Goal: Information Seeking & Learning: Learn about a topic

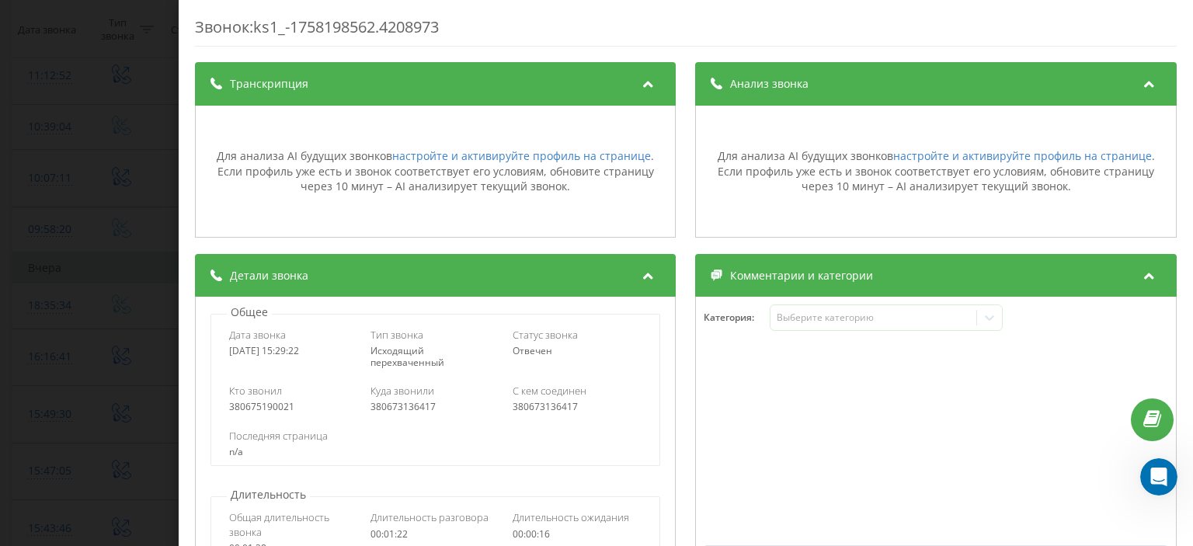
click at [0, 31] on div "Звонок : ks1_-1758198562.4208973 Транскрипция Для анализа AI будущих звонков на…" at bounding box center [596, 273] width 1193 height 546
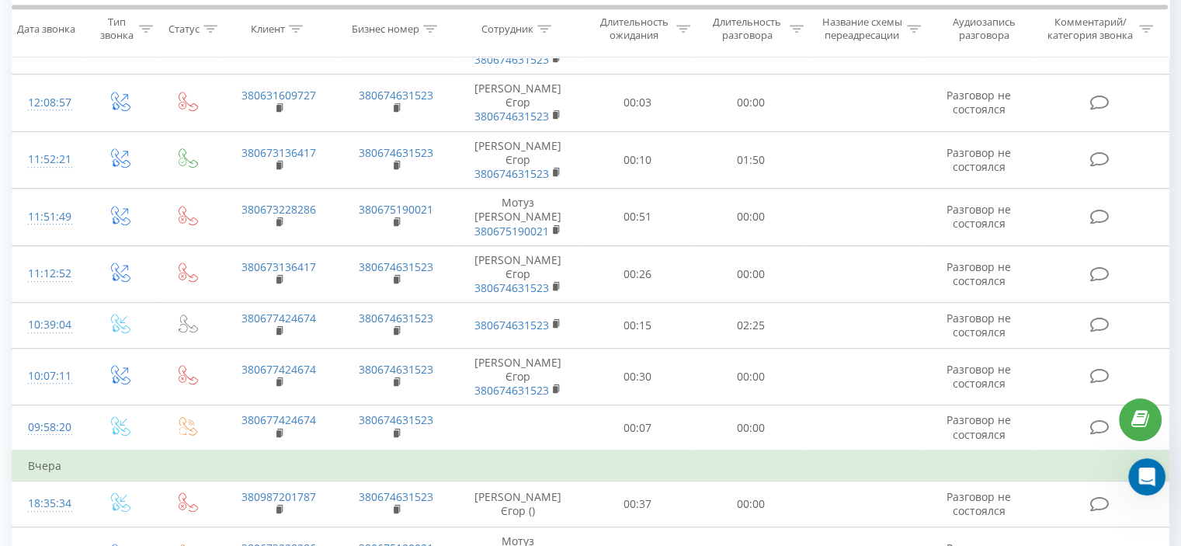
scroll to position [997, 0]
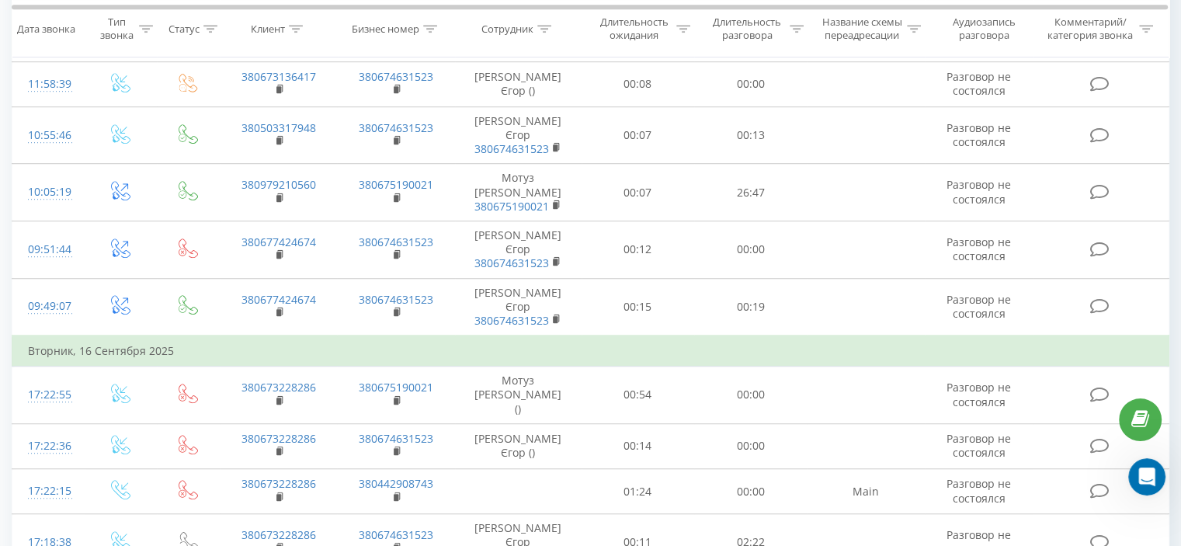
scroll to position [1051, 0]
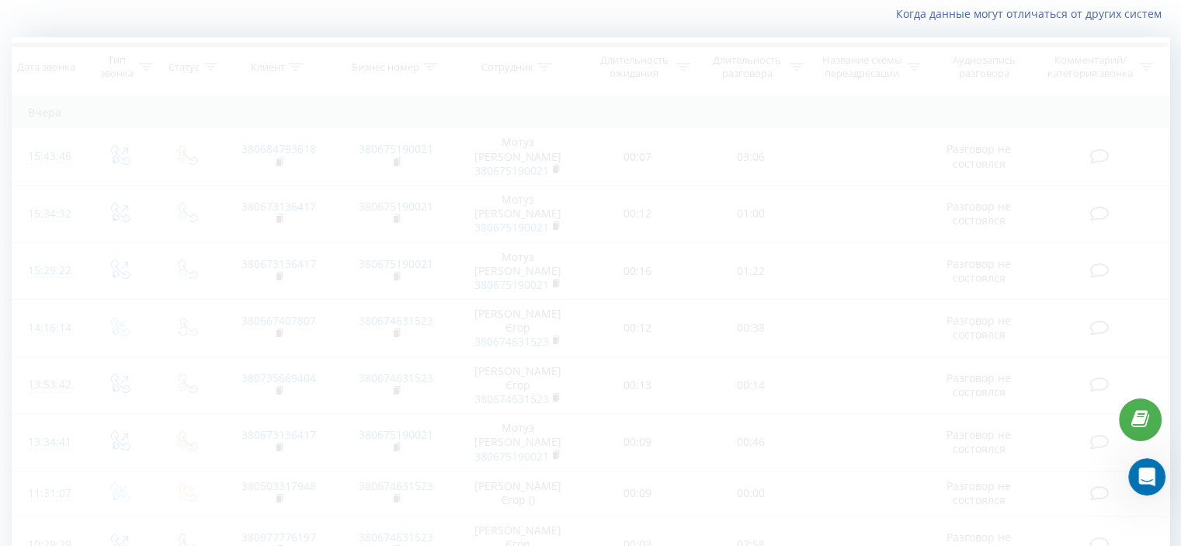
scroll to position [103, 0]
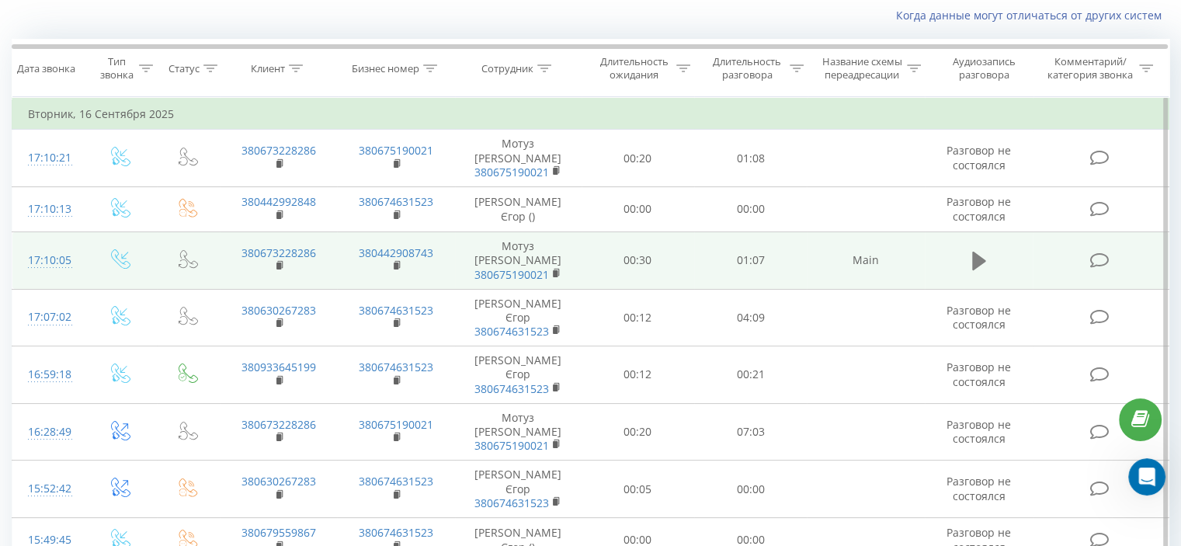
click at [976, 264] on icon at bounding box center [980, 261] width 14 height 19
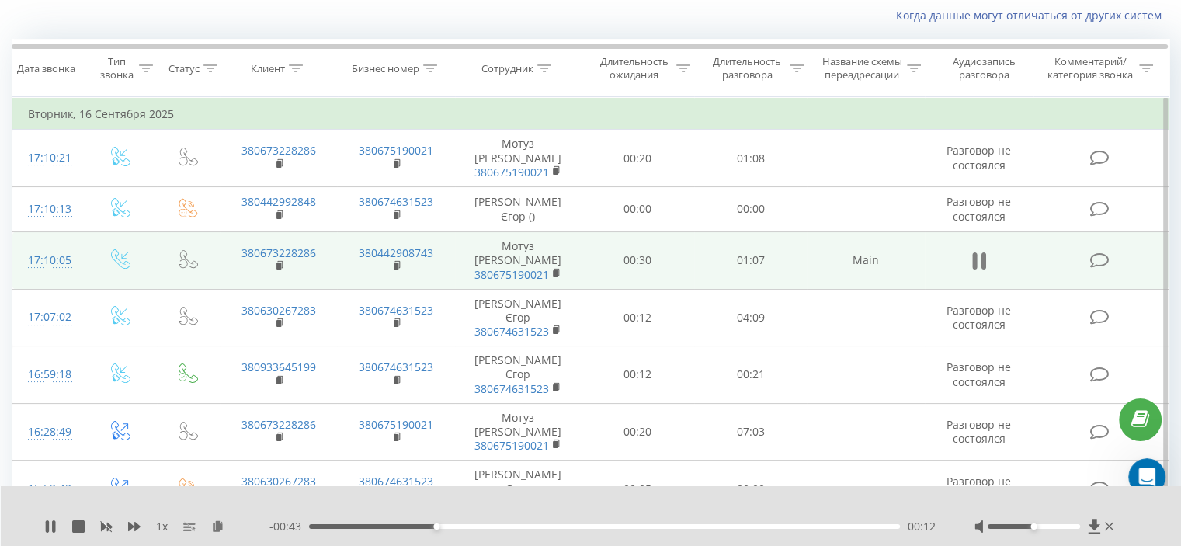
click at [976, 260] on icon at bounding box center [975, 260] width 5 height 17
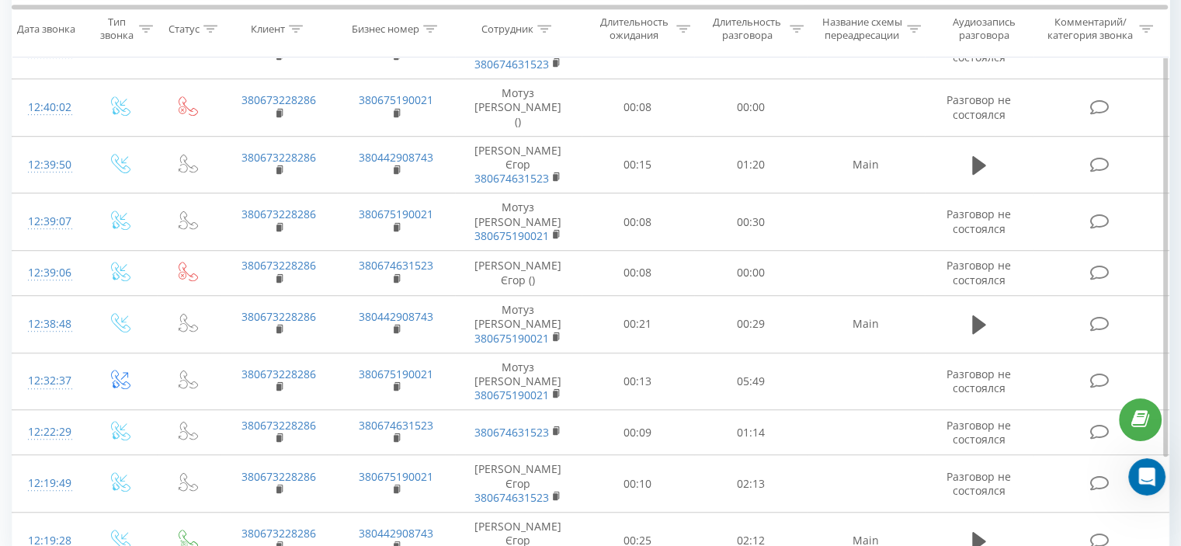
scroll to position [1041, 0]
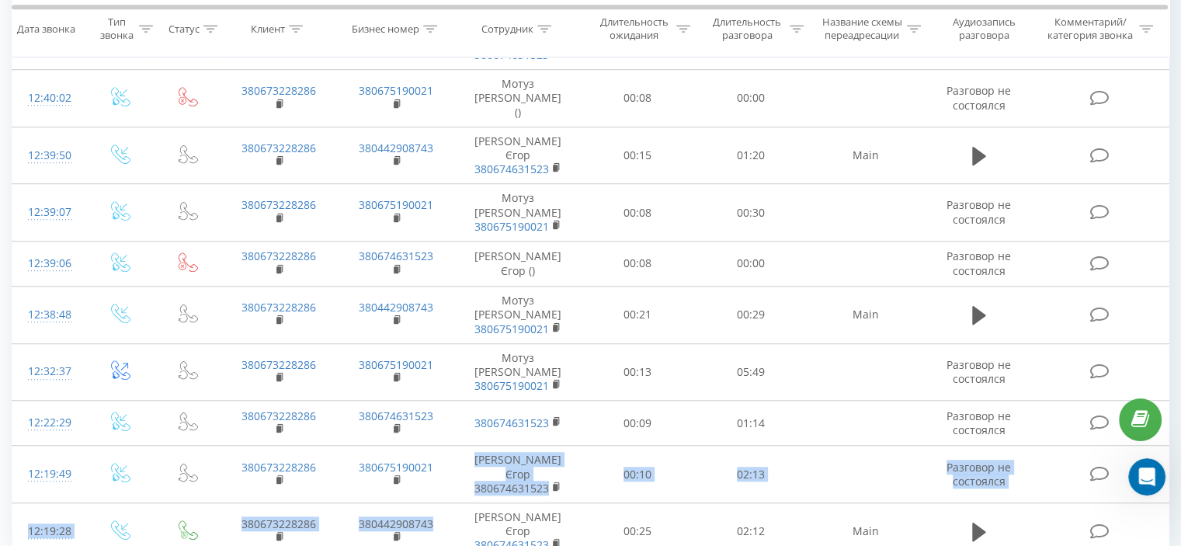
drag, startPoint x: 378, startPoint y: 391, endPoint x: 456, endPoint y: 451, distance: 99.1
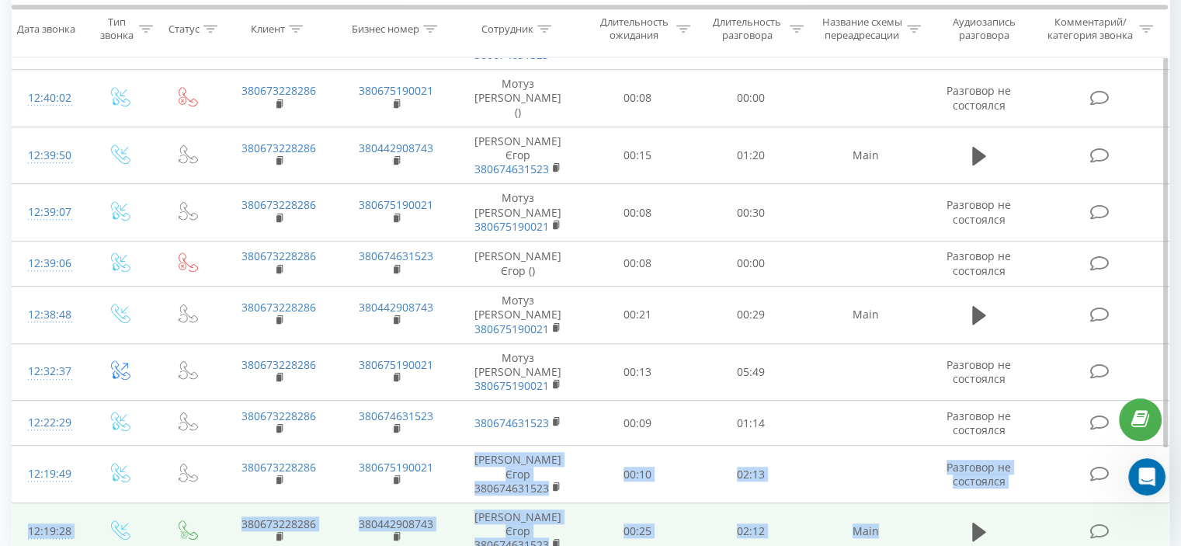
click at [440, 503] on td "380442908743" at bounding box center [395, 531] width 117 height 57
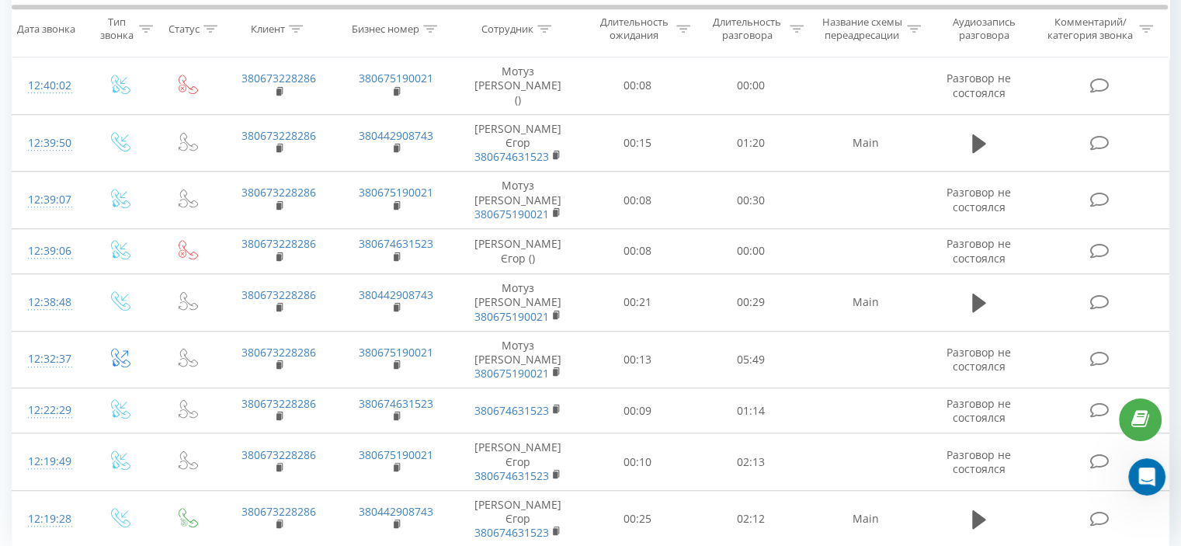
scroll to position [1061, 0]
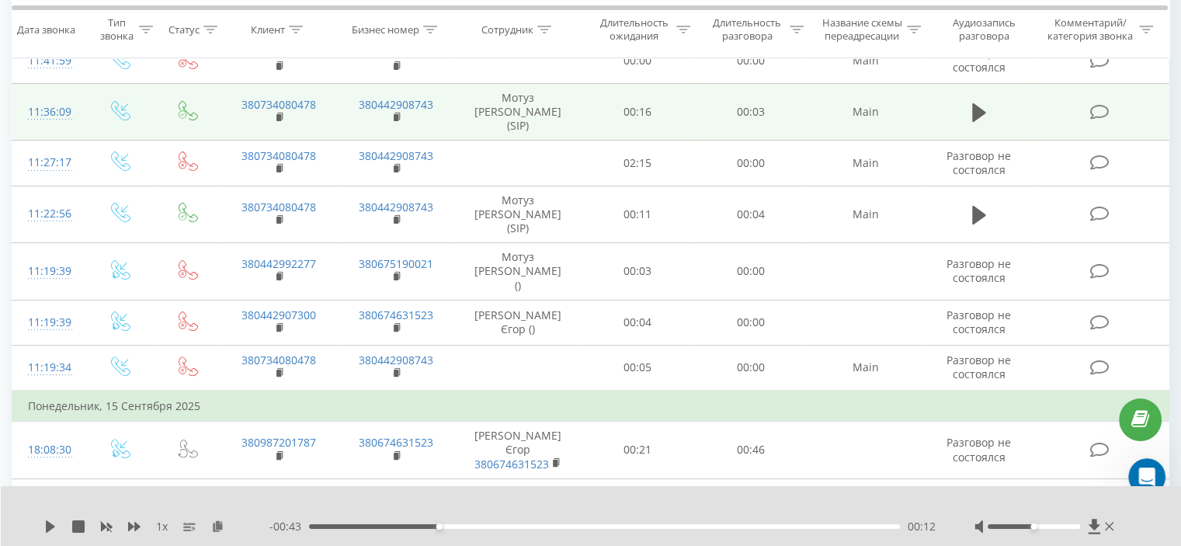
scroll to position [491, 0]
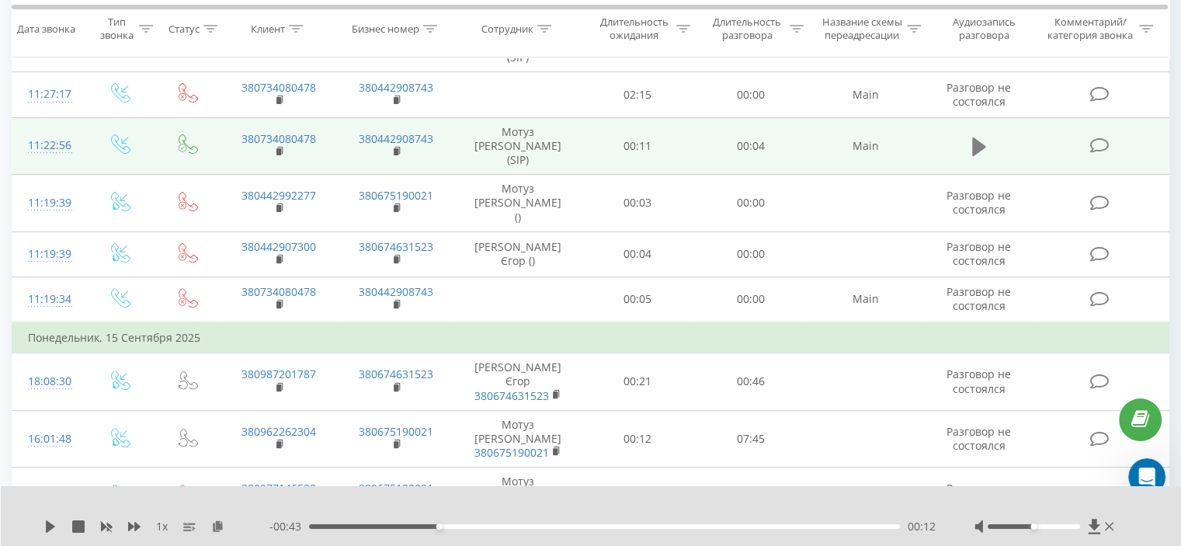
click at [978, 137] on icon at bounding box center [980, 146] width 14 height 19
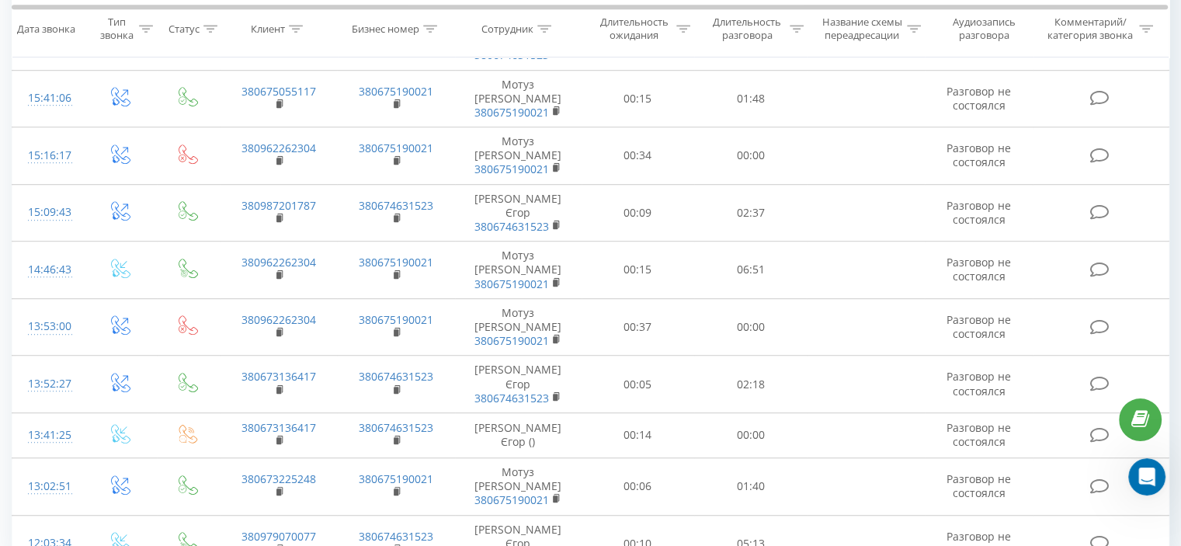
scroll to position [1011, 0]
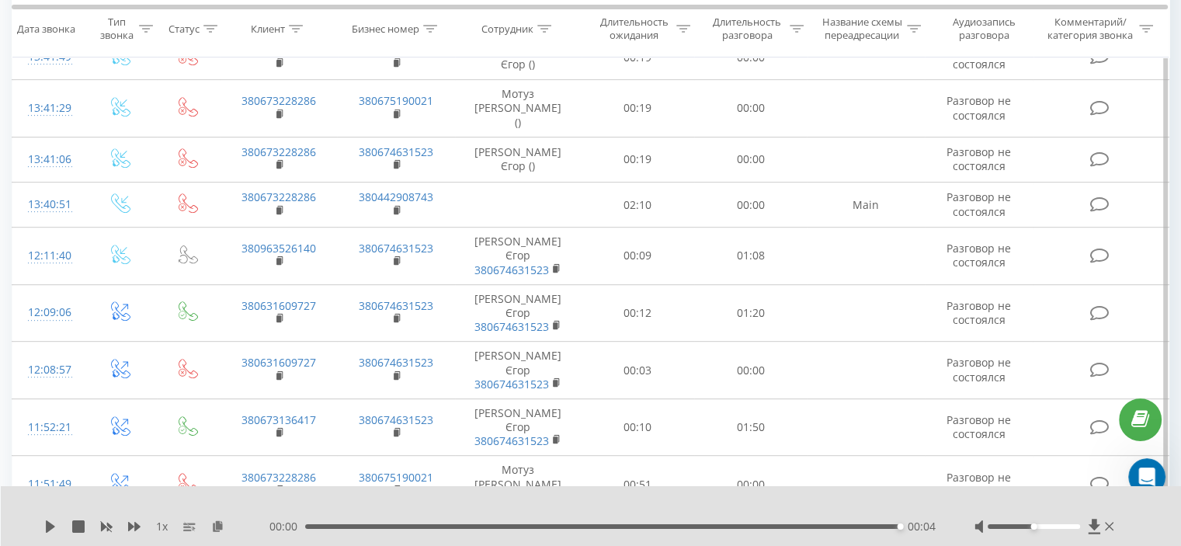
scroll to position [711, 0]
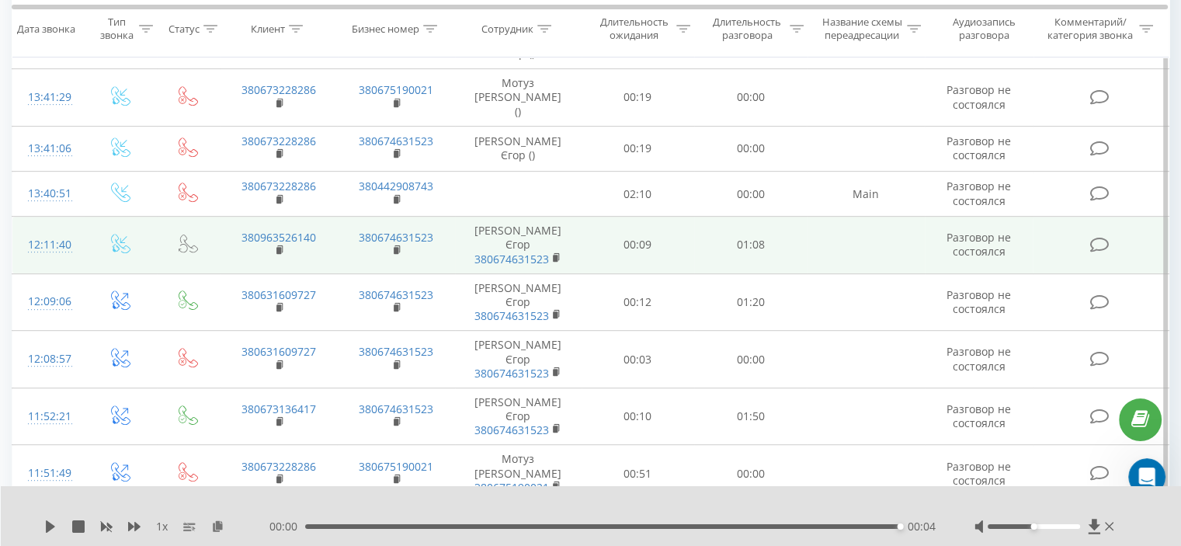
click at [83, 217] on td "12:11:40" at bounding box center [48, 245] width 72 height 57
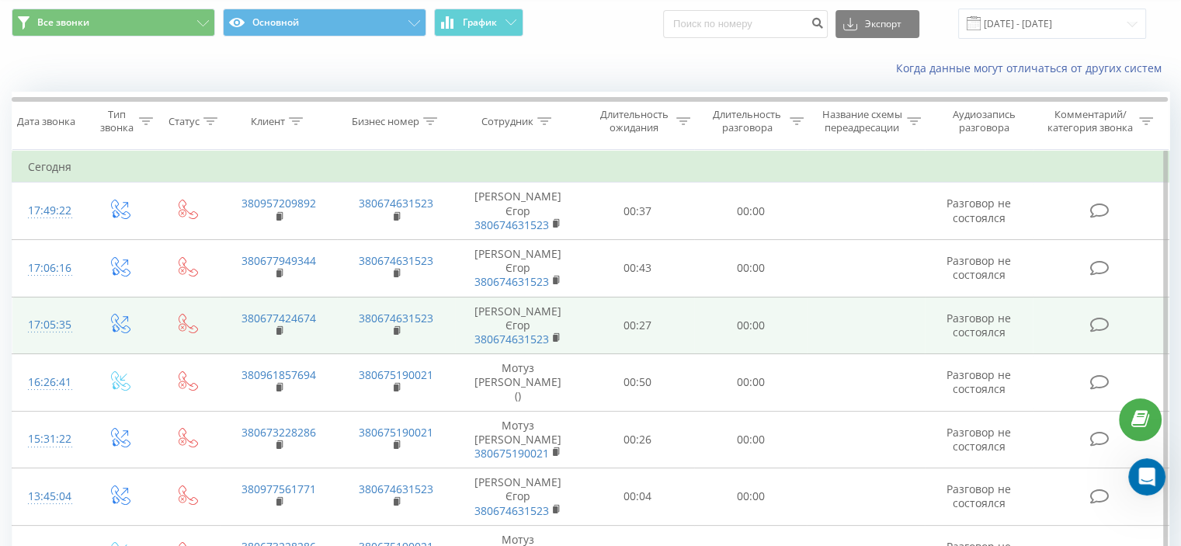
scroll to position [64, 0]
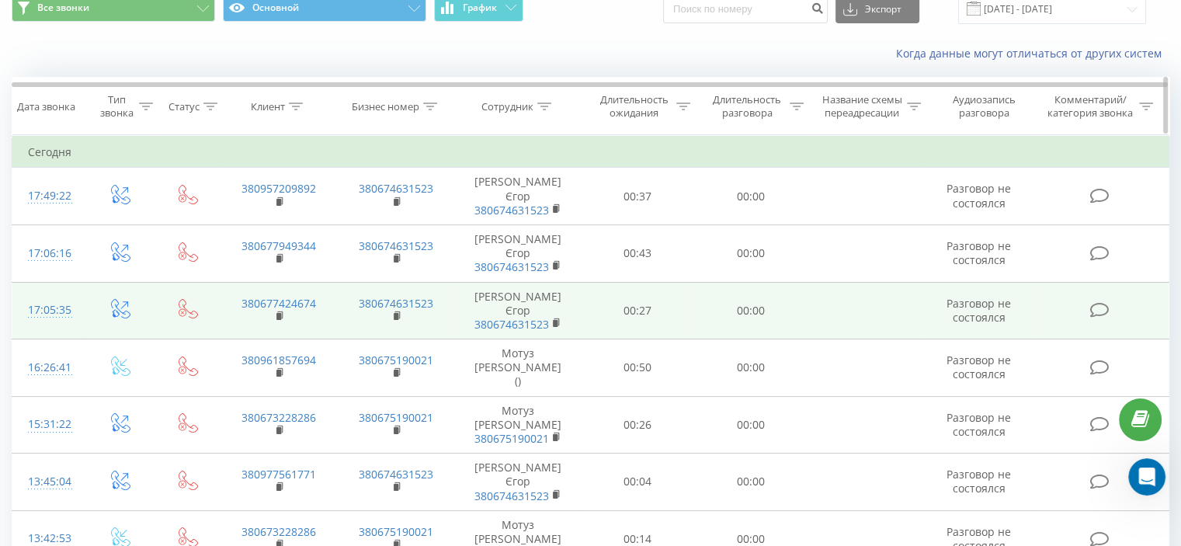
click at [795, 103] on icon at bounding box center [797, 107] width 14 height 8
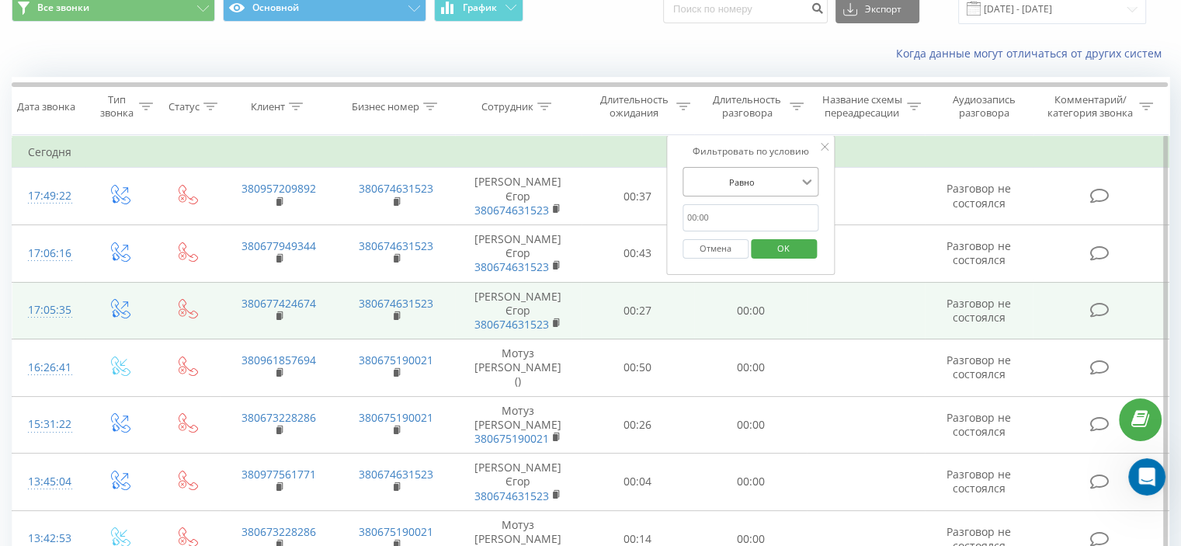
click at [809, 179] on icon at bounding box center [808, 182] width 16 height 16
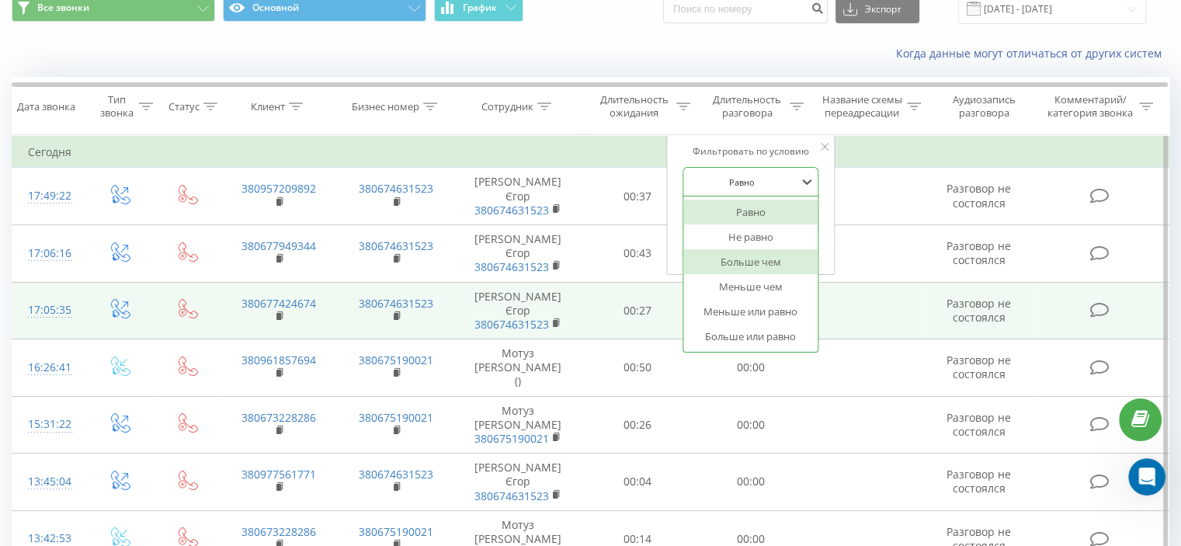
click at [774, 266] on div "Больше чем" at bounding box center [751, 261] width 135 height 25
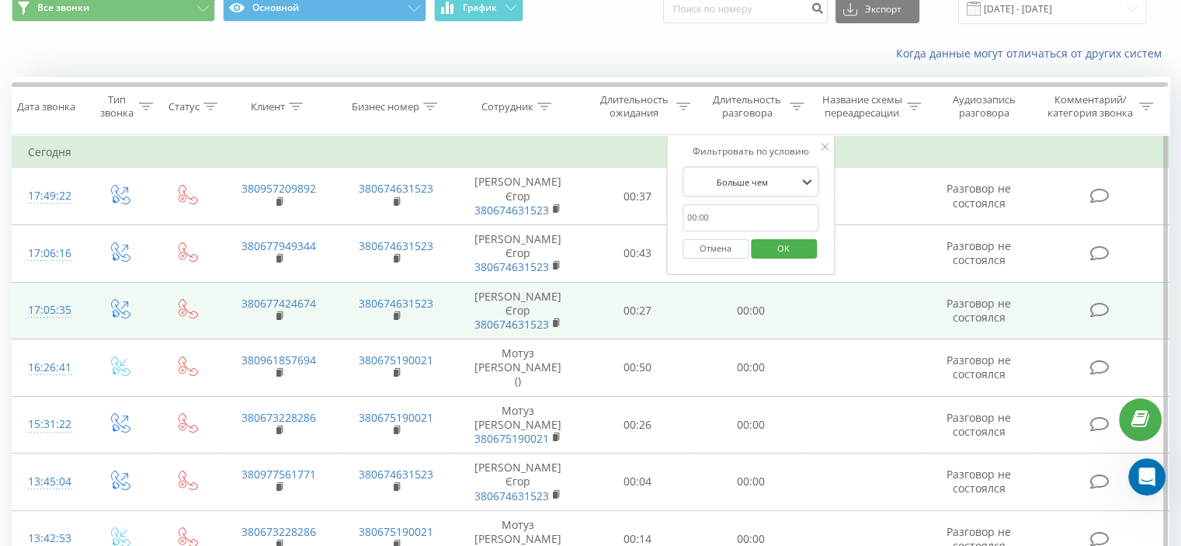
click at [780, 249] on span "OK" at bounding box center [784, 248] width 44 height 24
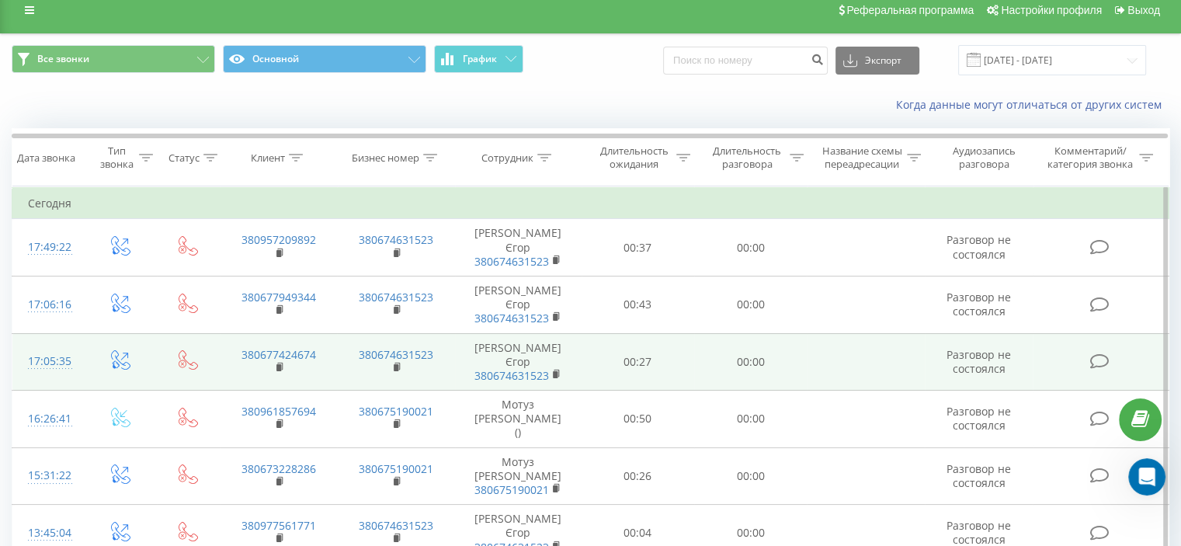
scroll to position [0, 0]
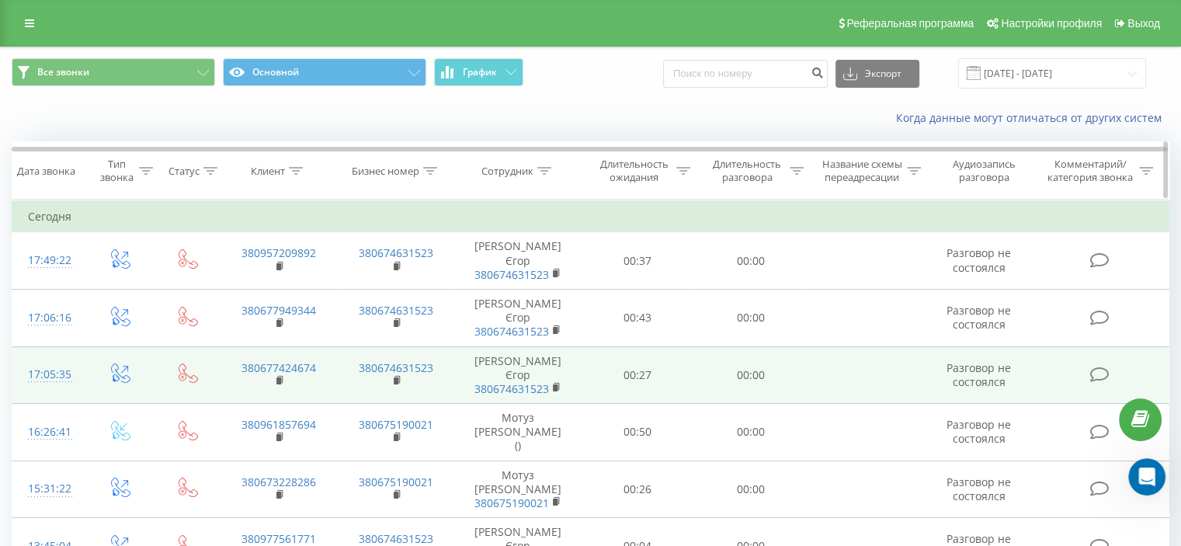
click at [795, 169] on icon at bounding box center [797, 171] width 14 height 8
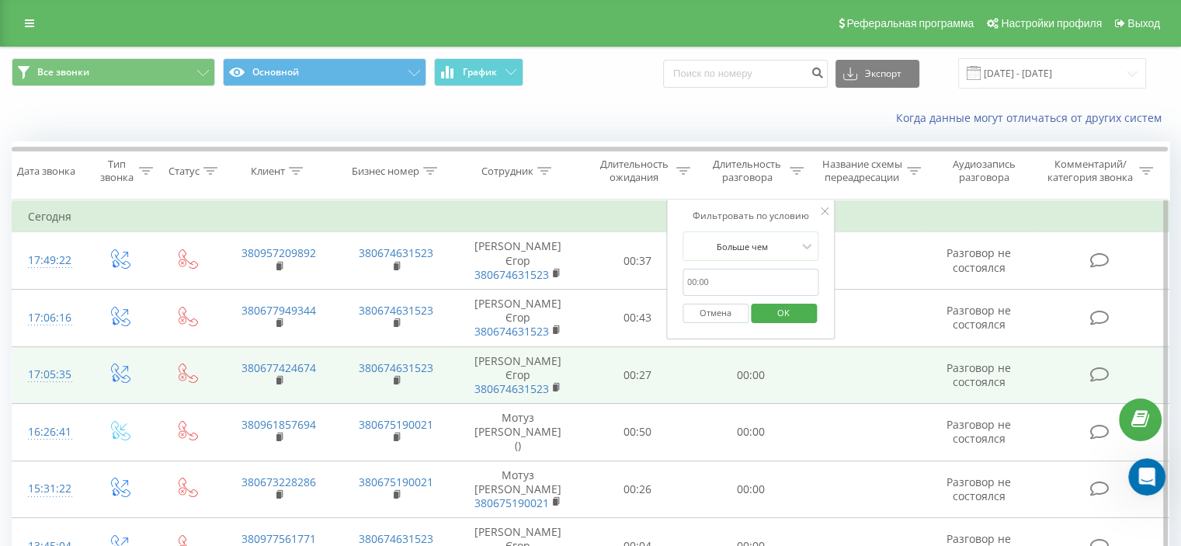
click at [716, 279] on input "text" at bounding box center [751, 282] width 137 height 27
type input "0"
click at [764, 316] on span "OK" at bounding box center [784, 313] width 44 height 24
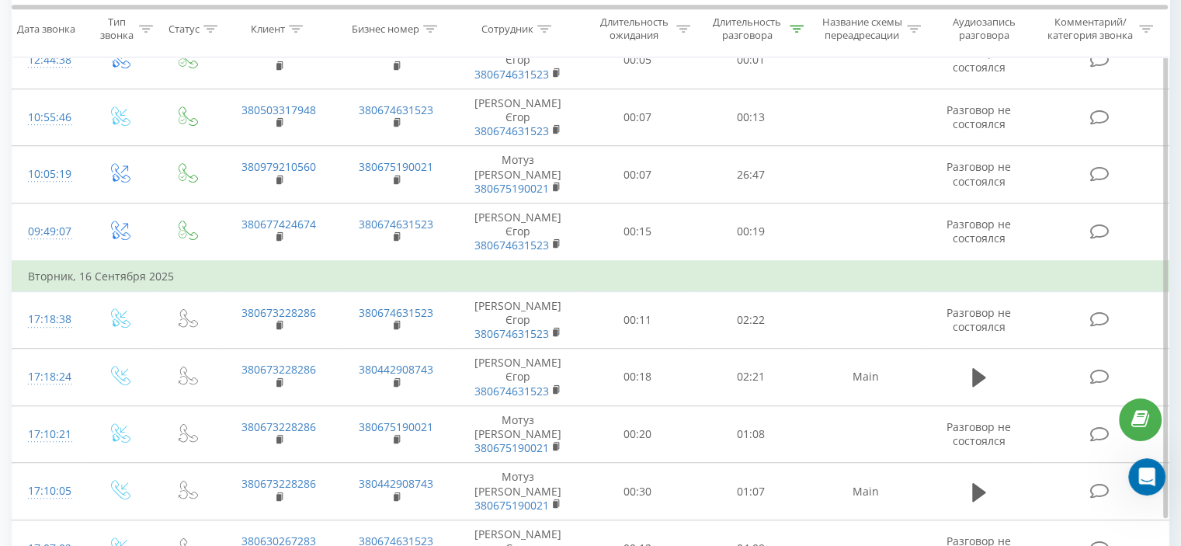
scroll to position [1082, 0]
